Goal: Information Seeking & Learning: Learn about a topic

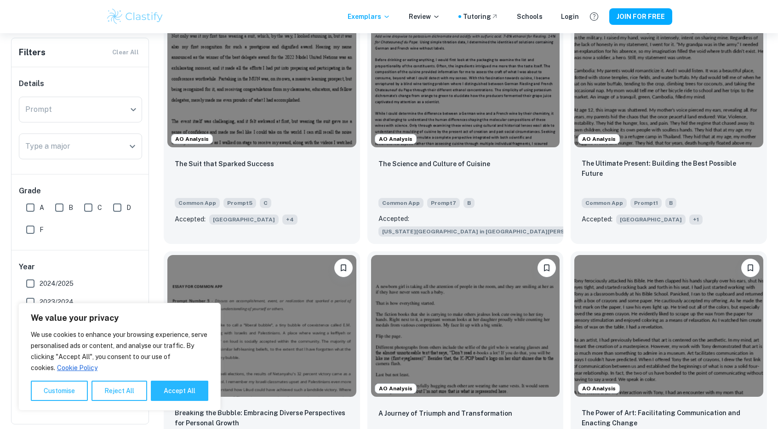
scroll to position [549, 0]
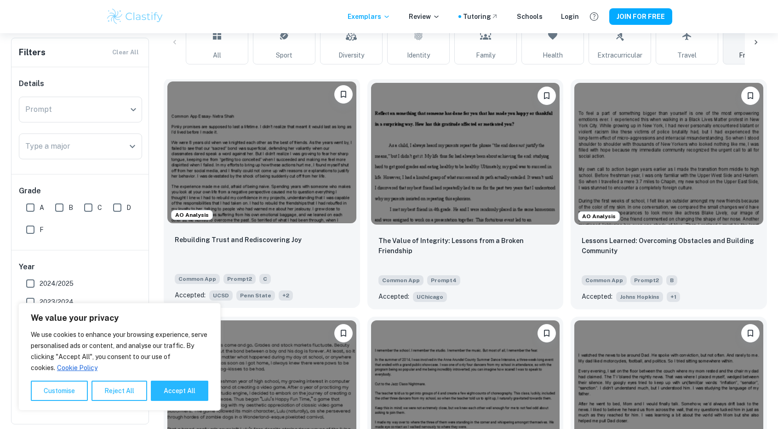
scroll to position [240, 0]
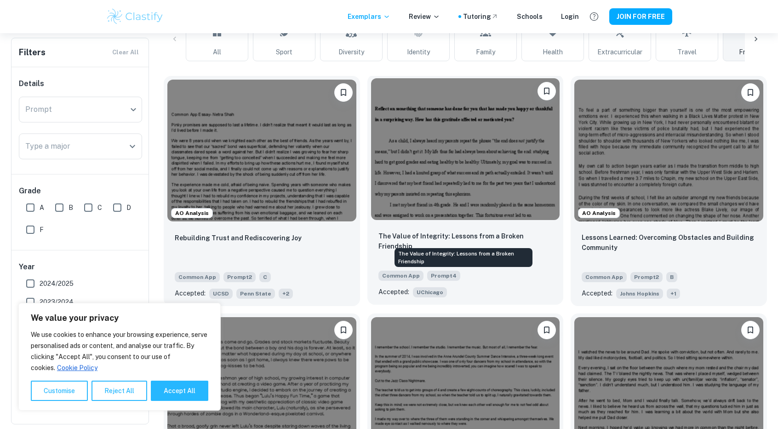
click at [432, 234] on p "The Value of Integrity: Lessons from a Broken Friendship" at bounding box center [465, 241] width 174 height 20
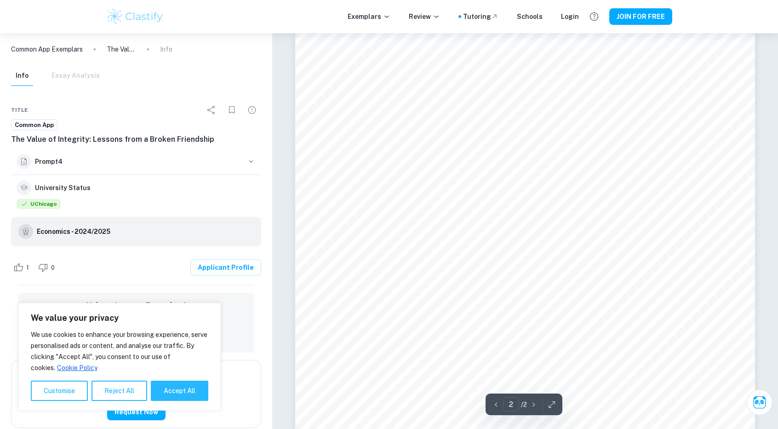
scroll to position [882, 0]
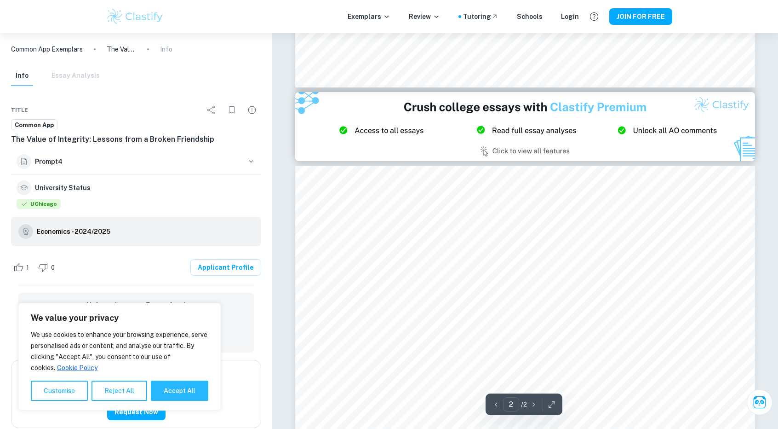
type input "1"
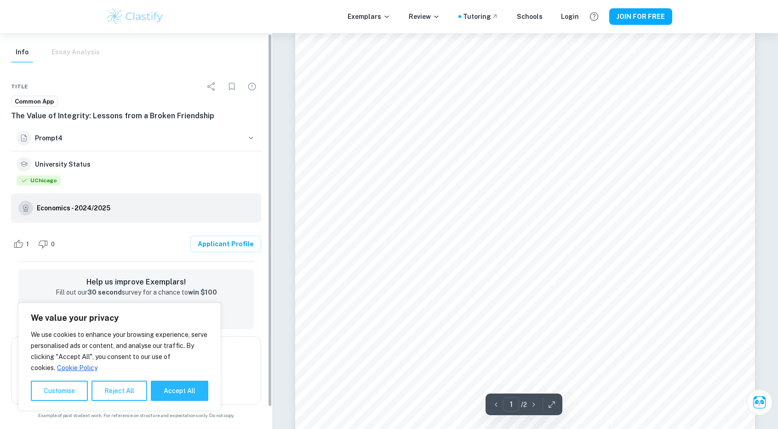
scroll to position [0, 0]
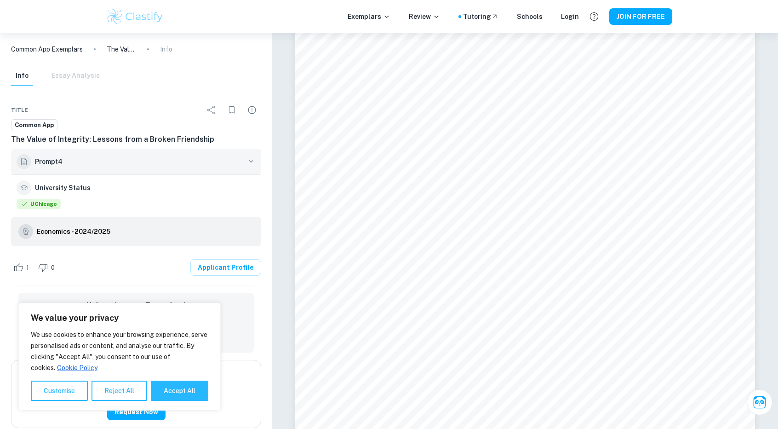
click at [251, 161] on icon "button" at bounding box center [250, 161] width 9 height 9
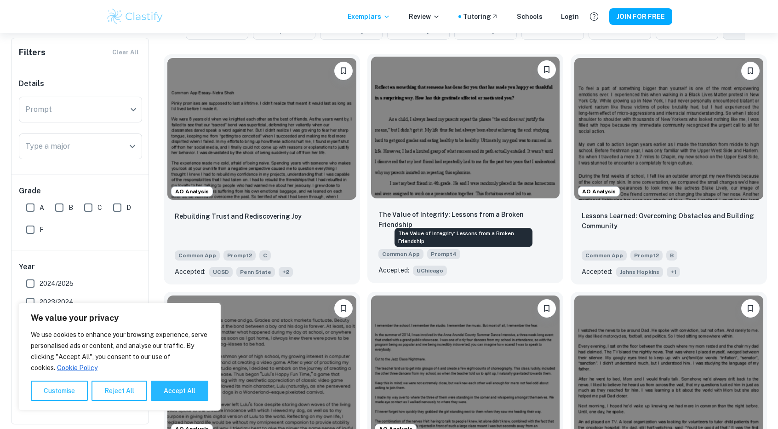
scroll to position [262, 0]
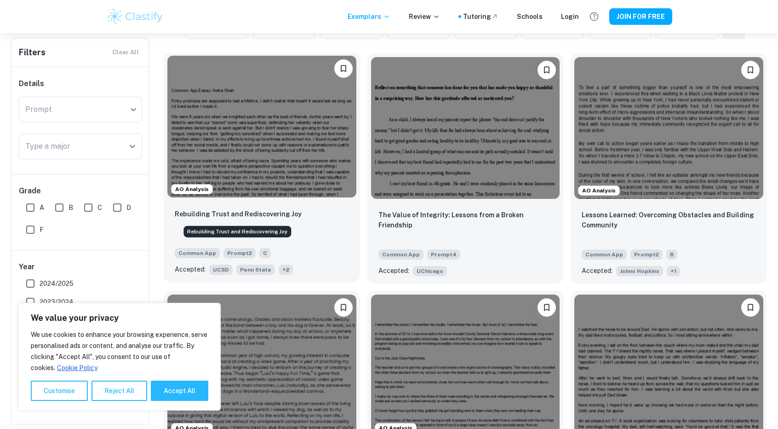
click at [276, 215] on p "Rebuilding Trust and Rediscovering Joy" at bounding box center [238, 214] width 127 height 10
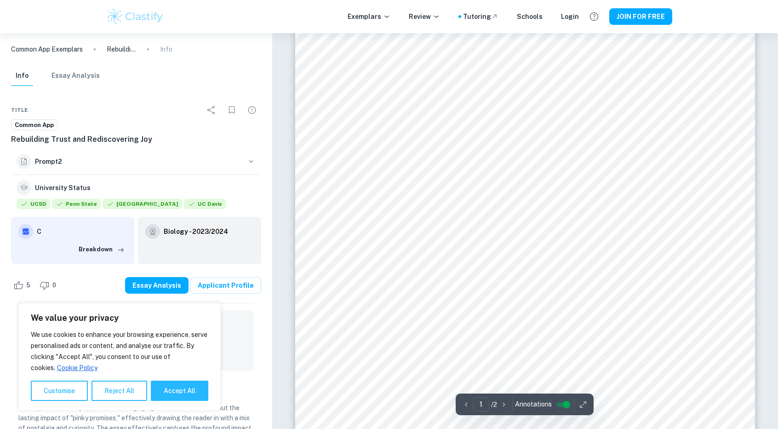
scroll to position [171, 0]
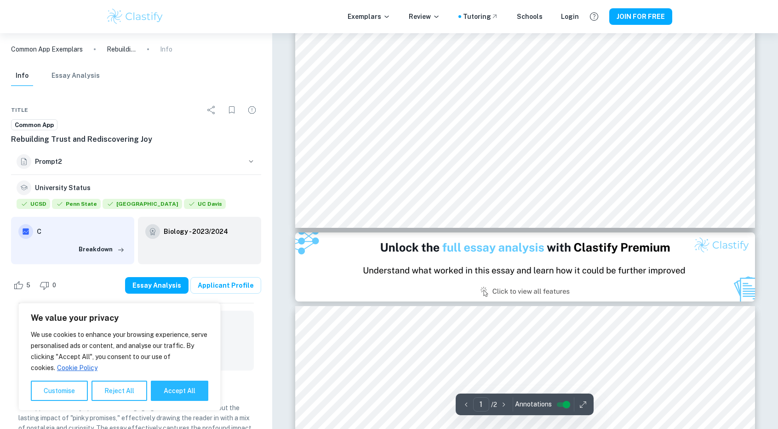
type input "2"
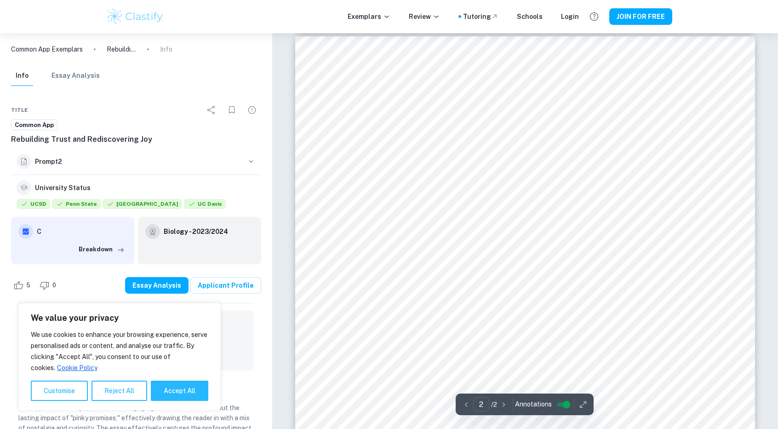
scroll to position [680, 0]
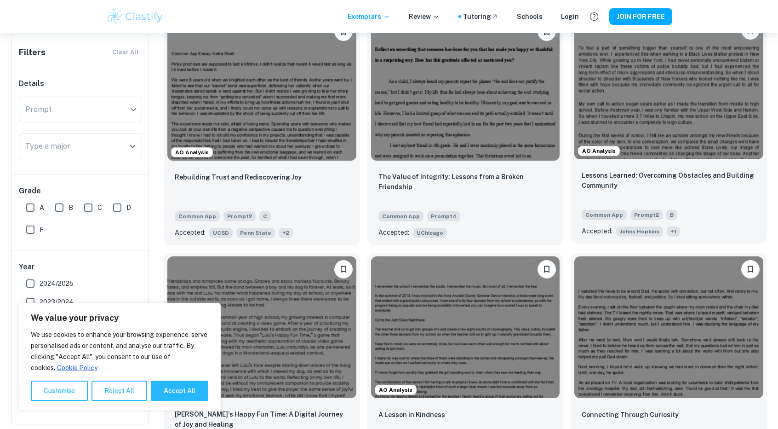
scroll to position [301, 0]
click at [671, 176] on p "Lessons Learned: Overcoming Obstacles and Building Community" at bounding box center [669, 180] width 174 height 20
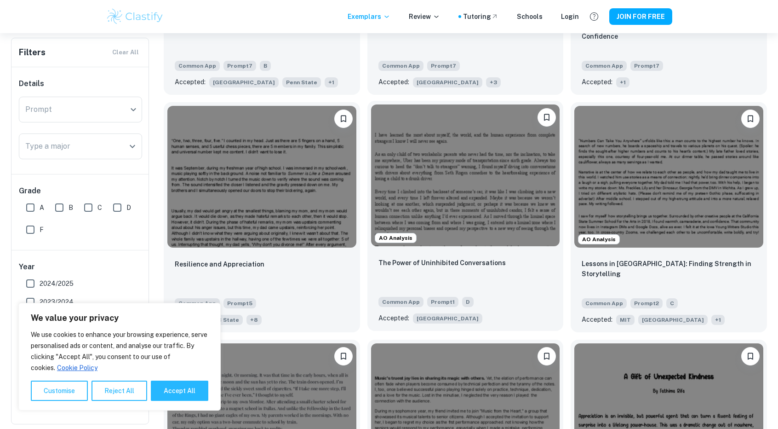
scroll to position [1647, 0]
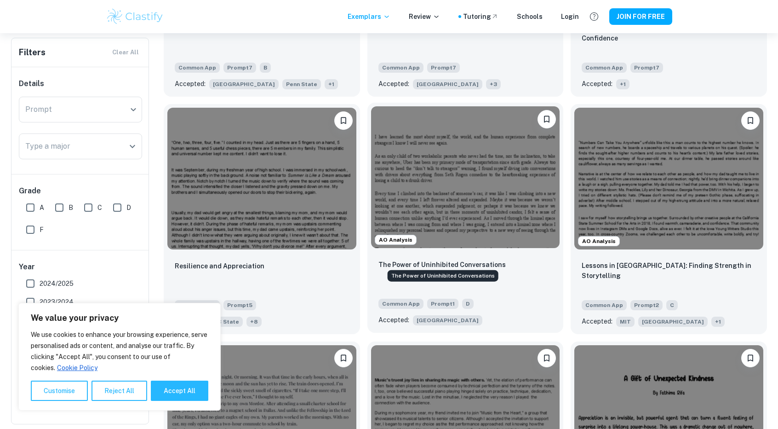
click at [473, 260] on p "The Power of Uninhibited Conversations" at bounding box center [441, 264] width 127 height 10
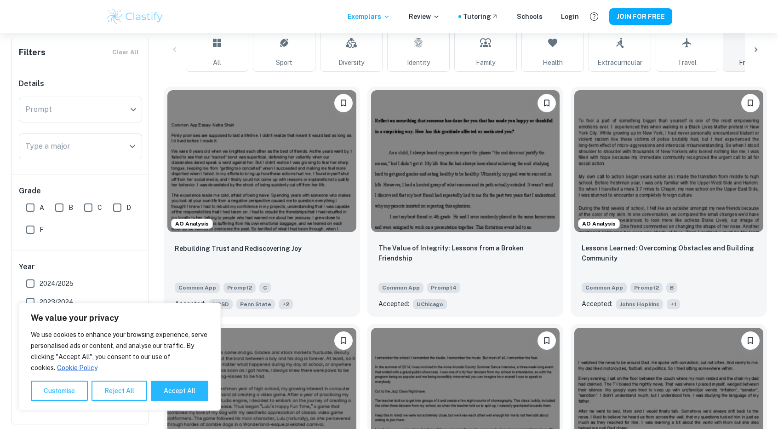
scroll to position [225, 0]
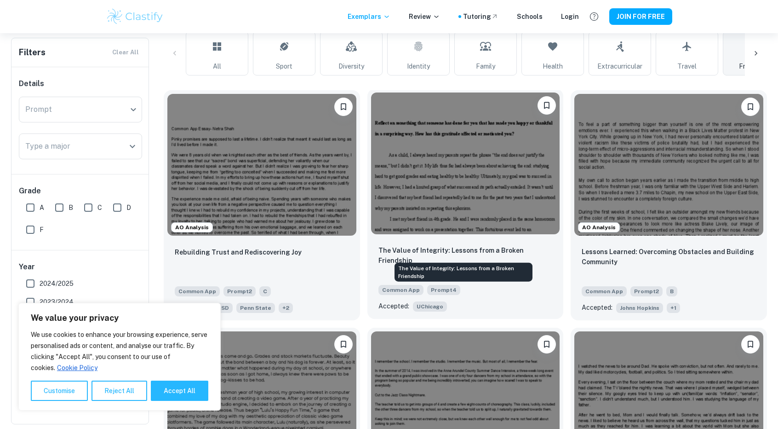
click at [464, 245] on p "The Value of Integrity: Lessons from a Broken Friendship" at bounding box center [465, 255] width 174 height 20
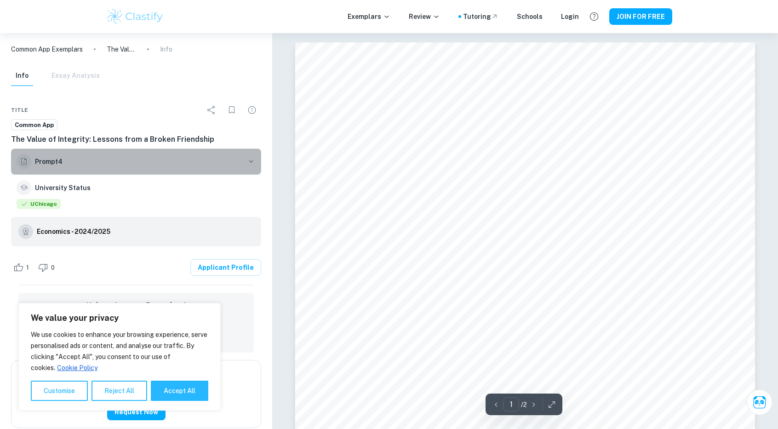
click at [247, 160] on icon "button" at bounding box center [250, 161] width 9 height 9
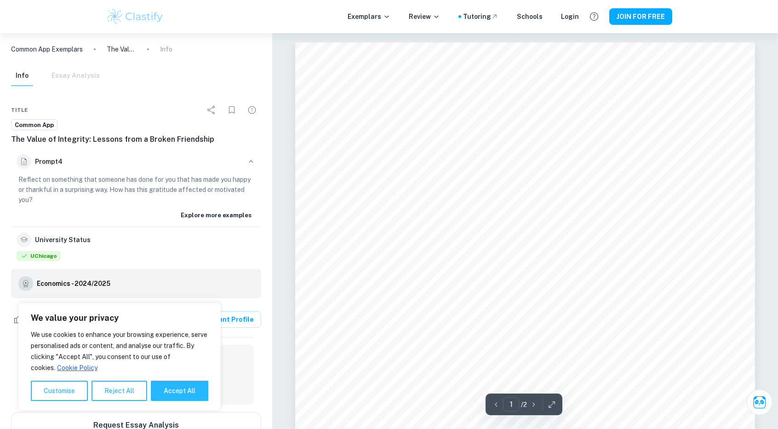
click at [82, 77] on div "Info Essay Analysis" at bounding box center [55, 76] width 89 height 20
click at [57, 85] on div "Info Essay Analysis" at bounding box center [55, 76] width 89 height 20
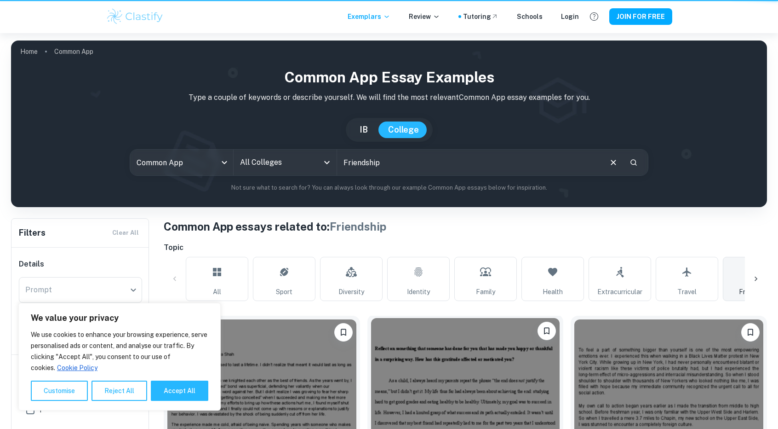
scroll to position [225, 0]
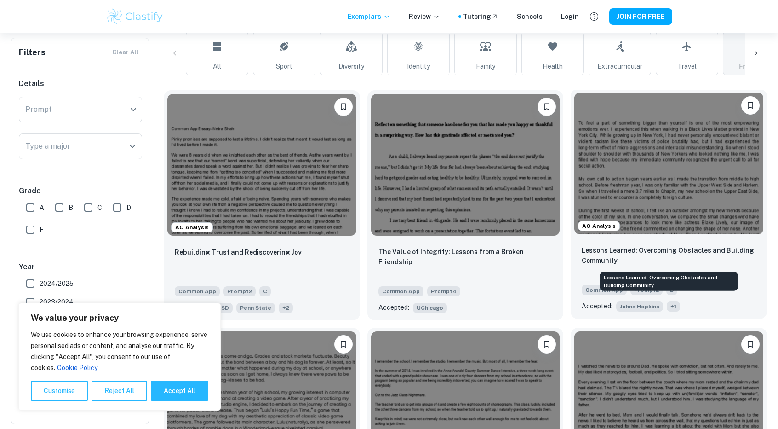
click at [600, 247] on p "Lessons Learned: Overcoming Obstacles and Building Community" at bounding box center [669, 255] width 174 height 20
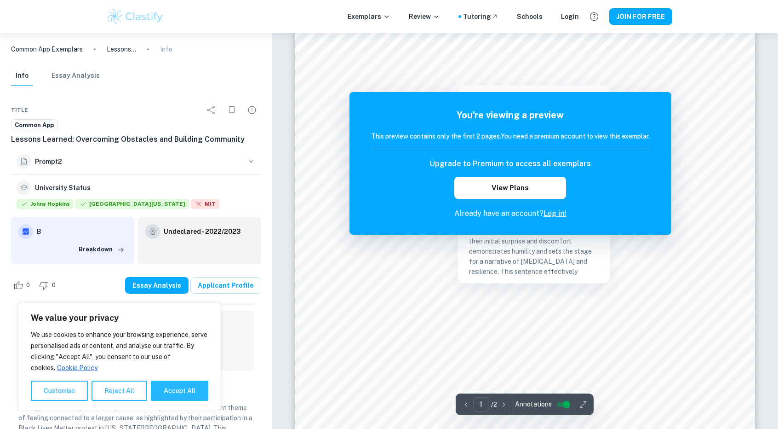
scroll to position [170, 0]
